Goal: Information Seeking & Learning: Learn about a topic

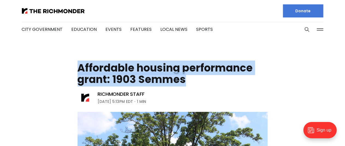
drag, startPoint x: 80, startPoint y: 67, endPoint x: 189, endPoint y: 76, distance: 110.0
click at [189, 76] on h1 "Affordable housing performance grant: 1903 Semmes" at bounding box center [172, 73] width 190 height 23
copy h1 "Affordable housing performance grant: 1903 Semmes"
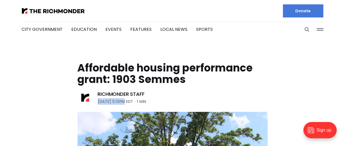
drag, startPoint x: 98, startPoint y: 101, endPoint x: 123, endPoint y: 102, distance: 25.1
click at [123, 102] on time "[DATE] 5:13PM EDT" at bounding box center [115, 101] width 35 height 7
copy time "[DATE]"
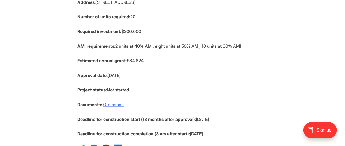
scroll to position [327, 0]
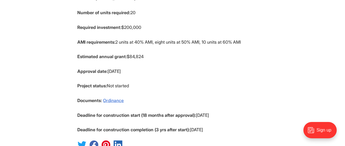
drag, startPoint x: 78, startPoint y: 71, endPoint x: 134, endPoint y: 70, distance: 56.2
click at [134, 70] on p "Approval date: [DATE]" at bounding box center [172, 71] width 190 height 8
copy p "Approval date: [DATE]"
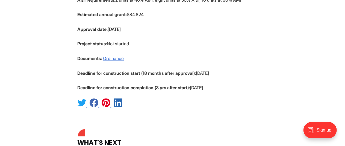
scroll to position [382, 0]
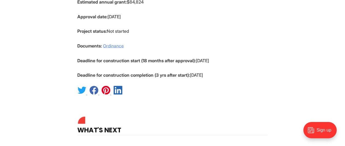
click at [112, 44] on link "Ordinance" at bounding box center [113, 45] width 21 height 5
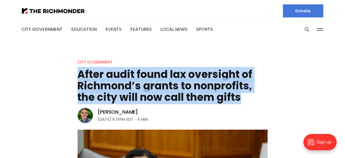
drag, startPoint x: 79, startPoint y: 72, endPoint x: 260, endPoint y: 100, distance: 183.4
click at [260, 100] on h1 "After audit found lax oversight of Richmond’s grants to nonprofits, the city wi…" at bounding box center [172, 86] width 190 height 34
copy h1 "After audit found lax oversight of Richmond’s grants to nonprofits, the city wi…"
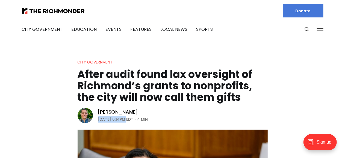
drag, startPoint x: 98, startPoint y: 119, endPoint x: 127, endPoint y: 121, distance: 29.0
click at [127, 121] on time "March 11, 2025 | 6:14PM EDT" at bounding box center [115, 119] width 35 height 7
copy time "March 11, 2025"
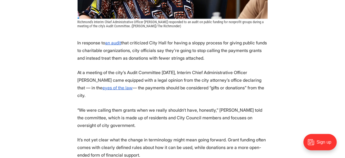
scroll to position [191, 0]
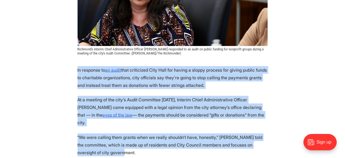
drag, startPoint x: 77, startPoint y: 69, endPoint x: 120, endPoint y: 145, distance: 86.8
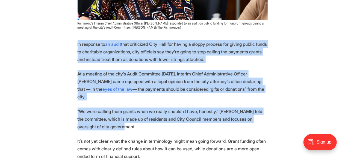
scroll to position [246, 0]
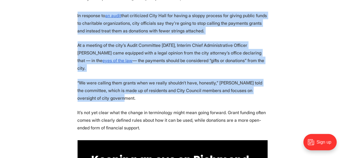
copy section "In response to an audit that criticized City Hall for having a sloppy process f…"
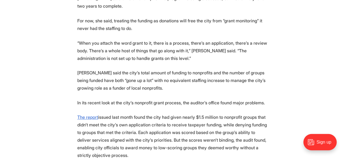
scroll to position [818, 0]
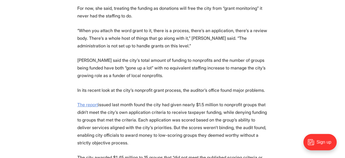
click at [89, 102] on u "The report" at bounding box center [87, 104] width 21 height 5
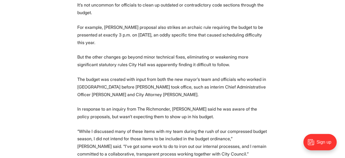
scroll to position [354, 0]
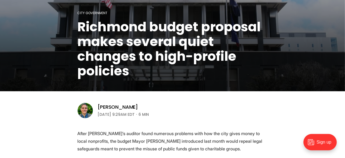
scroll to position [96, 0]
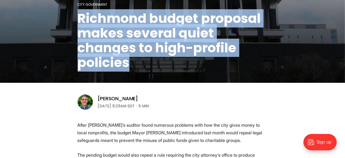
drag, startPoint x: 80, startPoint y: 18, endPoint x: 128, endPoint y: 62, distance: 64.7
click at [128, 62] on h1 "Richmond budget proposal makes several quiet changes to high-profile policies" at bounding box center [172, 40] width 190 height 59
copy h1 "Richmond budget proposal makes several quiet changes to high-profile policies"
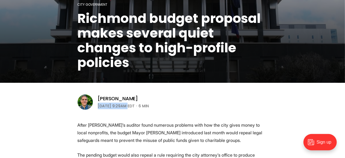
drag, startPoint x: 98, startPoint y: 106, endPoint x: 124, endPoint y: 107, distance: 26.2
click at [124, 107] on time "April 03, 2025 | 9:29AM EDT" at bounding box center [116, 106] width 37 height 7
copy time "April 03, 2025"
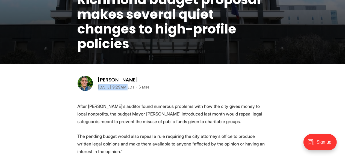
scroll to position [124, 0]
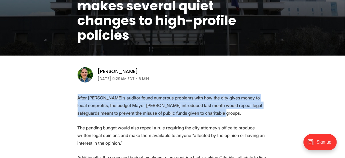
drag, startPoint x: 77, startPoint y: 98, endPoint x: 218, endPoint y: 110, distance: 140.8
click at [218, 110] on p "After Richmond’s auditor found numerous problems with how the city gives money …" at bounding box center [172, 105] width 190 height 23
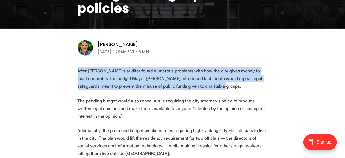
scroll to position [151, 0]
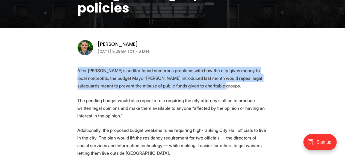
copy p "After Richmond’s auditor found numerous problems with how the city gives money …"
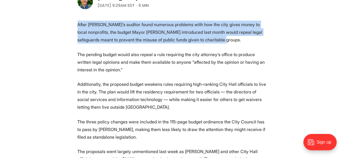
scroll to position [205, 0]
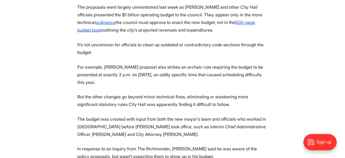
scroll to position [342, 0]
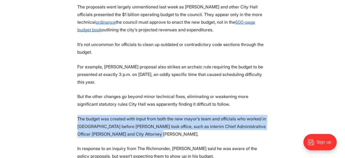
drag, startPoint x: 78, startPoint y: 111, endPoint x: 143, endPoint y: 126, distance: 67.0
click at [143, 126] on p "The budget was created with input from both the new mayor’s team and officials …" at bounding box center [172, 126] width 190 height 23
copy p "The budget was created with input from both the new mayor’s team and officials …"
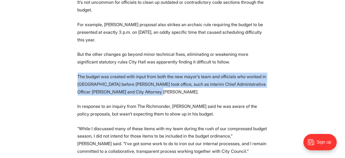
scroll to position [396, 0]
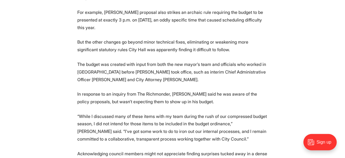
click at [46, 110] on section "After Richmond’s auditor found numerous problems with how the city gives money …" at bounding box center [172, 141] width 345 height 640
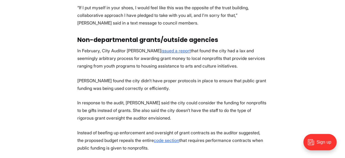
scroll to position [615, 0]
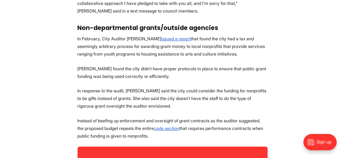
drag, startPoint x: 77, startPoint y: 83, endPoint x: 143, endPoint y: 128, distance: 79.3
copy section "In response to the audit, Joy-Hogg said the city could consider the funding for…"
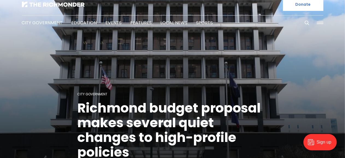
scroll to position [0, 0]
